Goal: Check status

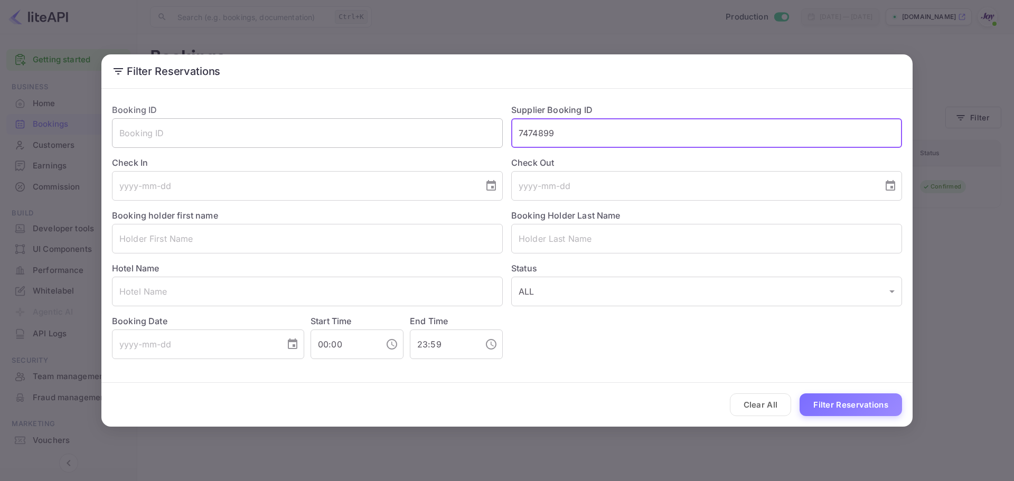
drag, startPoint x: 594, startPoint y: 131, endPoint x: 402, endPoint y: 128, distance: 192.3
click at [404, 124] on div "Booking ID ​ Supplier Booking ID 7474899 ​ Check In ​ Check Out ​ Booking holde…" at bounding box center [503, 227] width 799 height 264
paste input "8636382"
type input "8636382"
click at [831, 408] on button "Filter Reservations" at bounding box center [851, 405] width 102 height 23
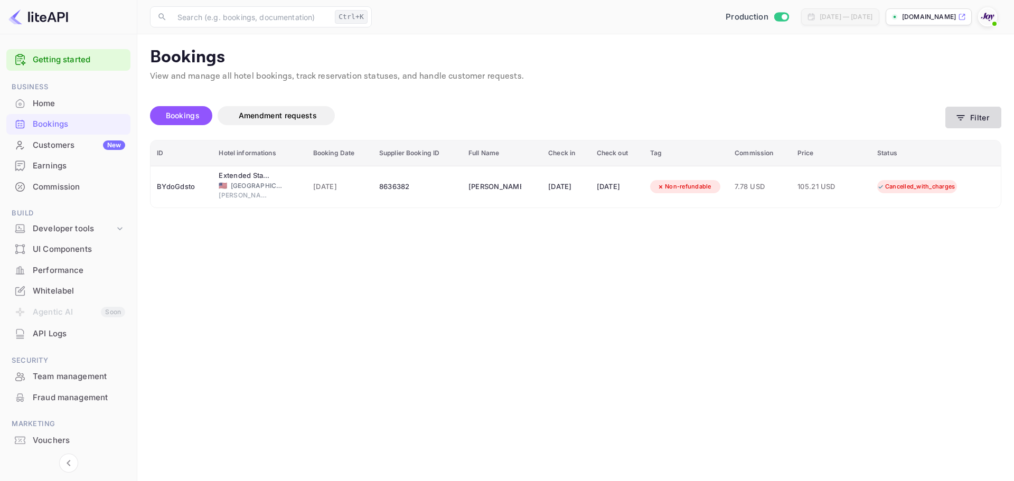
click at [974, 119] on button "Filter" at bounding box center [974, 118] width 56 height 22
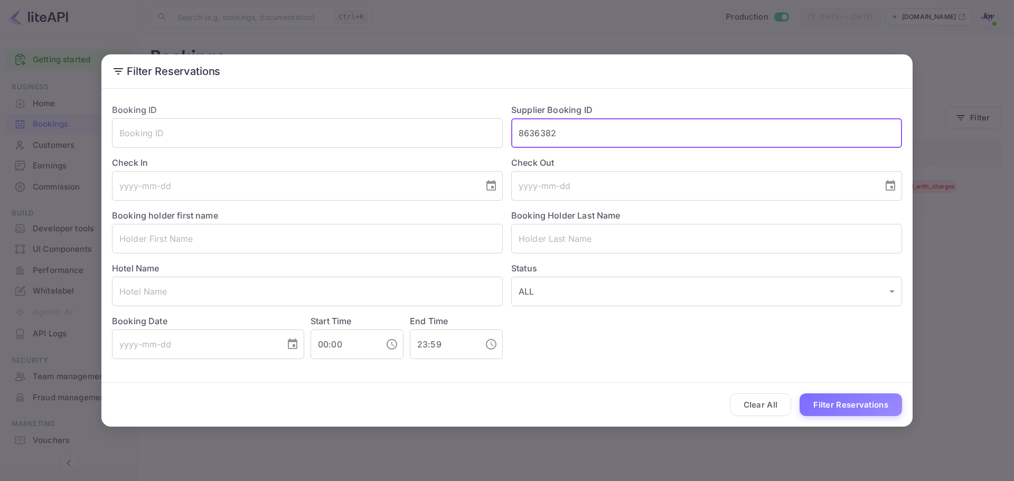
drag, startPoint x: 590, startPoint y: 134, endPoint x: 453, endPoint y: 161, distance: 139.6
click at [444, 131] on div "Booking ID ​ Supplier Booking ID 8636382 ​ Check In ​ Check Out ​ Booking holde…" at bounding box center [503, 227] width 799 height 264
paste input "547125"
type input "8547125"
click at [800, 394] on button "Filter Reservations" at bounding box center [851, 405] width 102 height 23
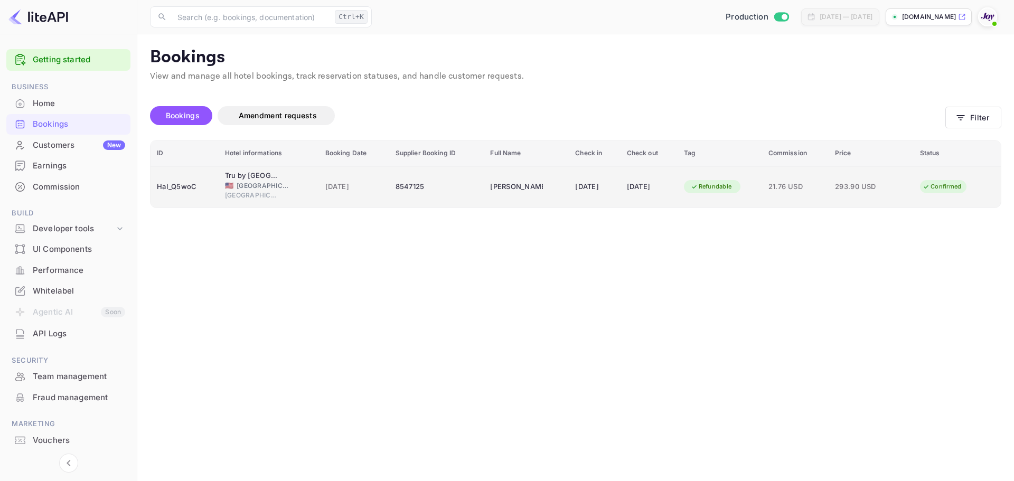
click at [201, 194] on div "HaI_Q5woC" at bounding box center [184, 187] width 55 height 17
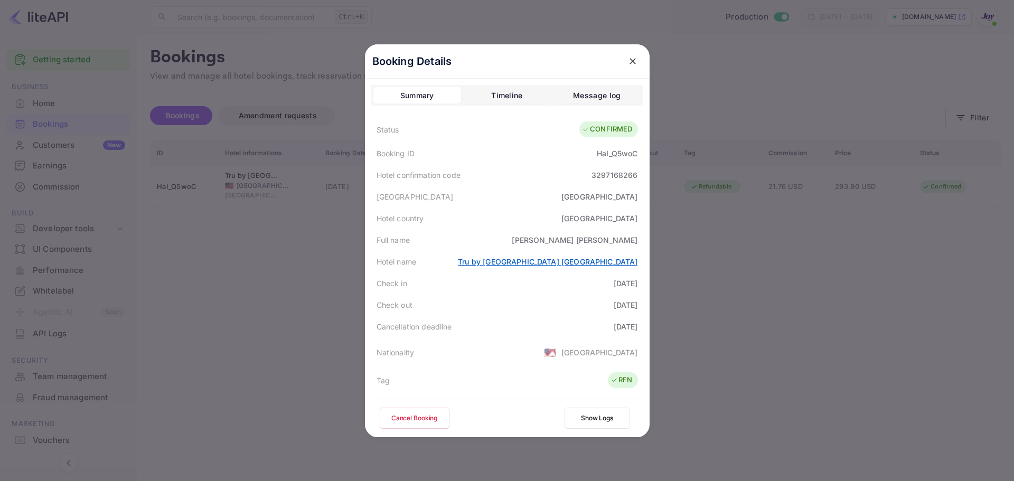
click at [580, 264] on link "Tru by [GEOGRAPHIC_DATA] [GEOGRAPHIC_DATA]" at bounding box center [548, 261] width 180 height 9
